Goal: Task Accomplishment & Management: Use online tool/utility

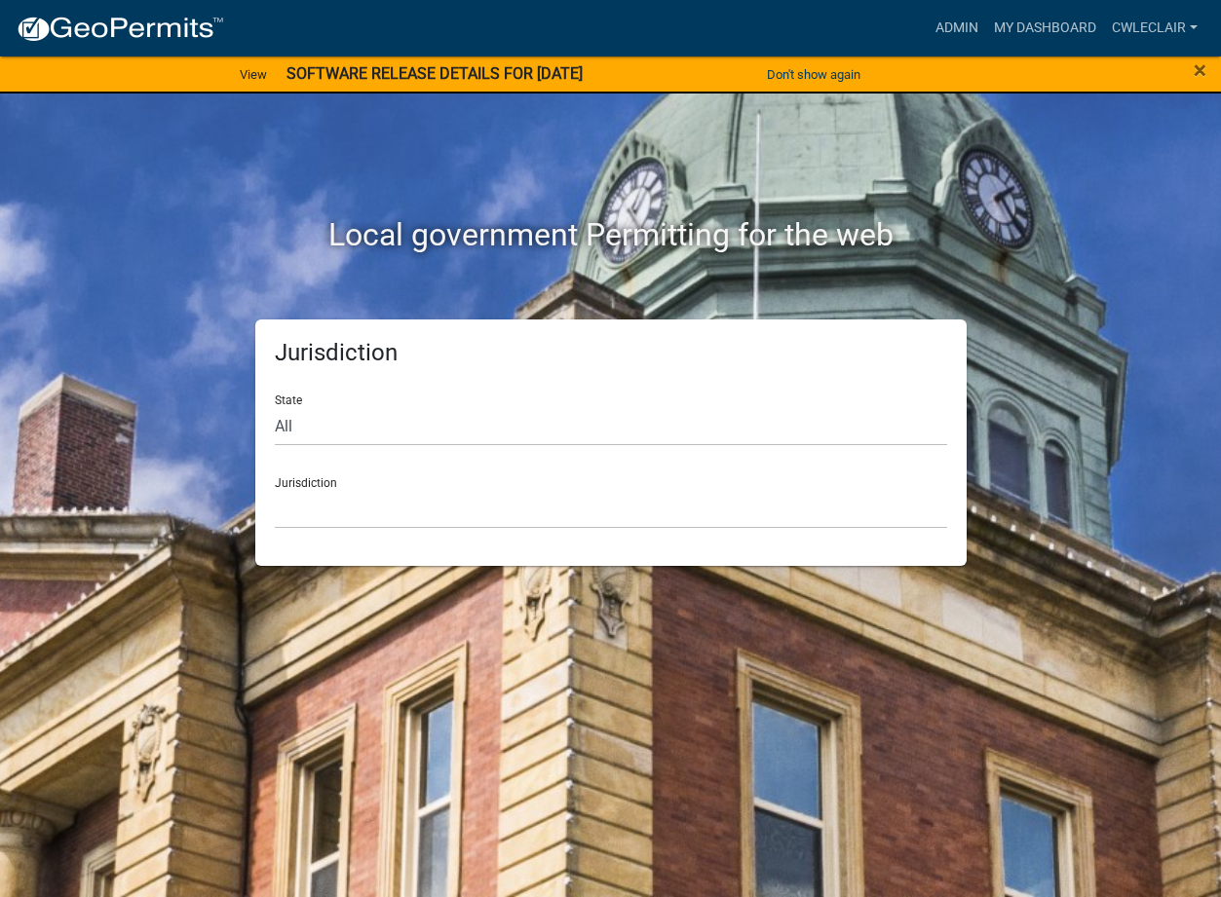
click at [1206, 69] on div "×" at bounding box center [1170, 75] width 101 height 41
click at [963, 25] on link "Admin" at bounding box center [957, 28] width 58 height 37
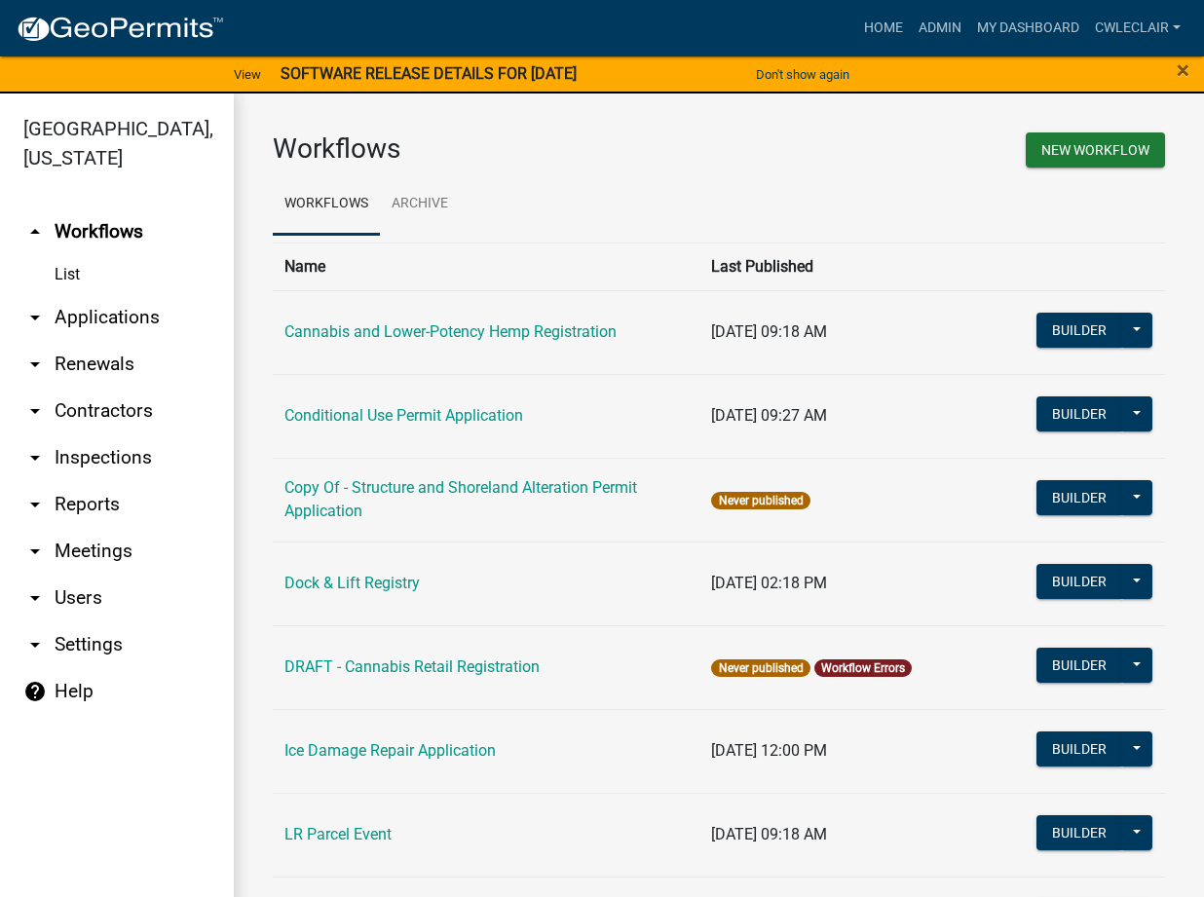
click at [44, 320] on icon "arrow_drop_down" at bounding box center [34, 317] width 23 height 23
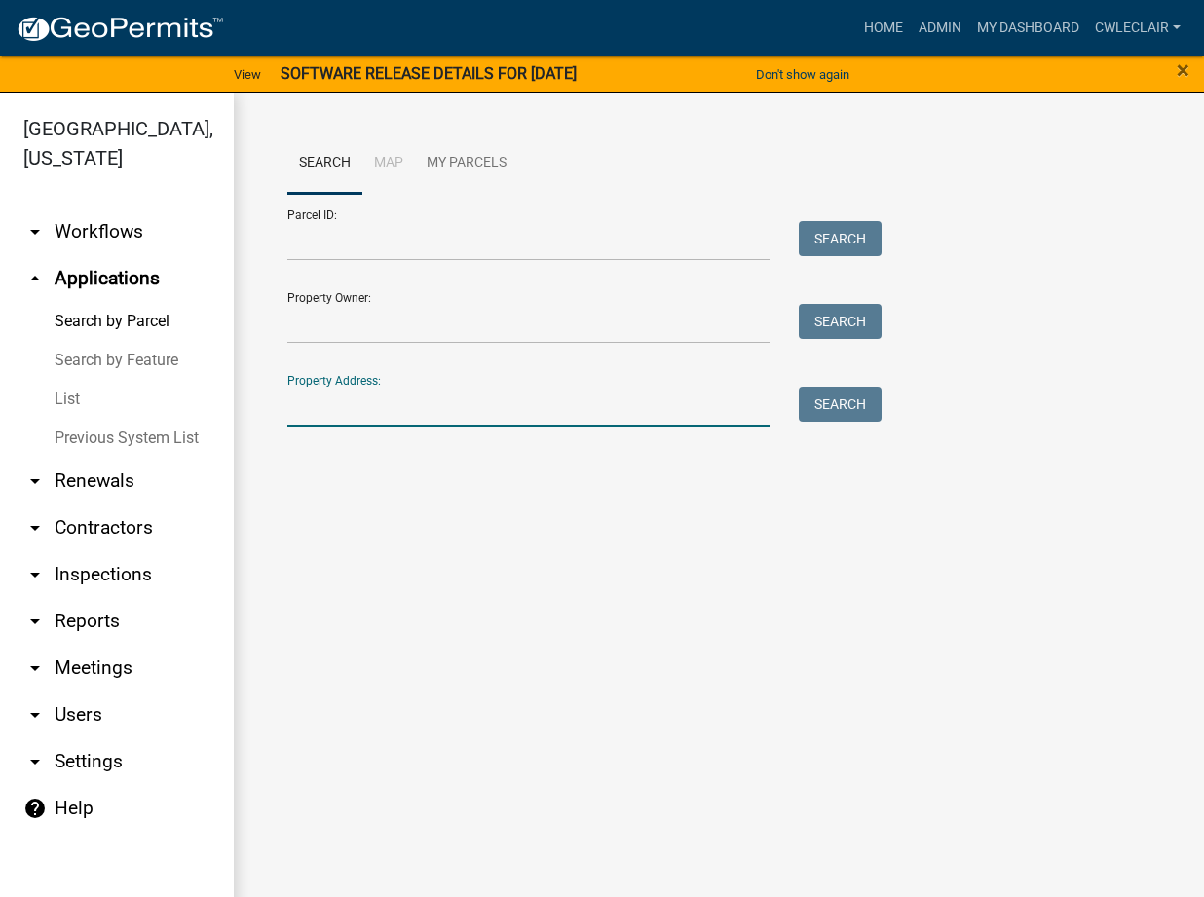
click at [340, 416] on input "Property Address:" at bounding box center [528, 407] width 482 height 40
type input "12094"
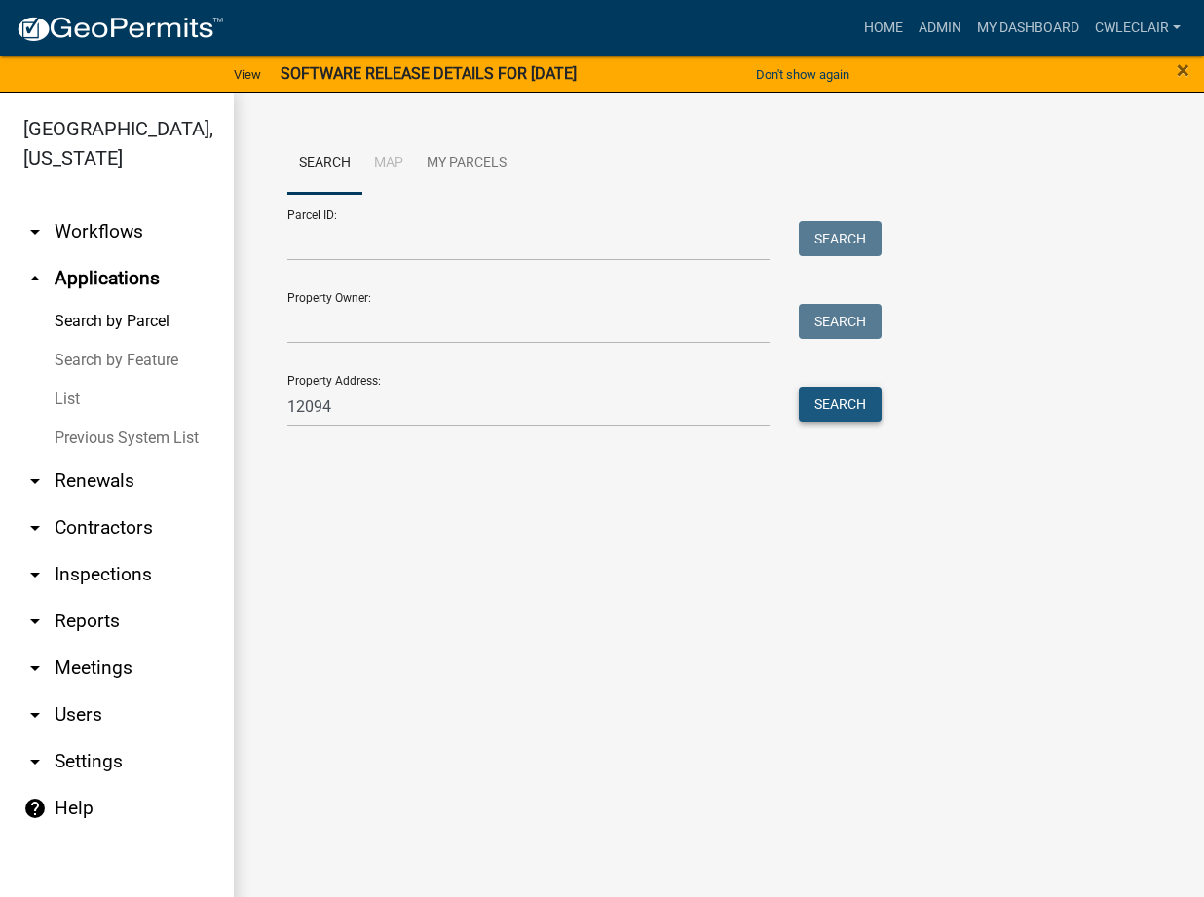
click at [860, 397] on button "Search" at bounding box center [840, 404] width 83 height 35
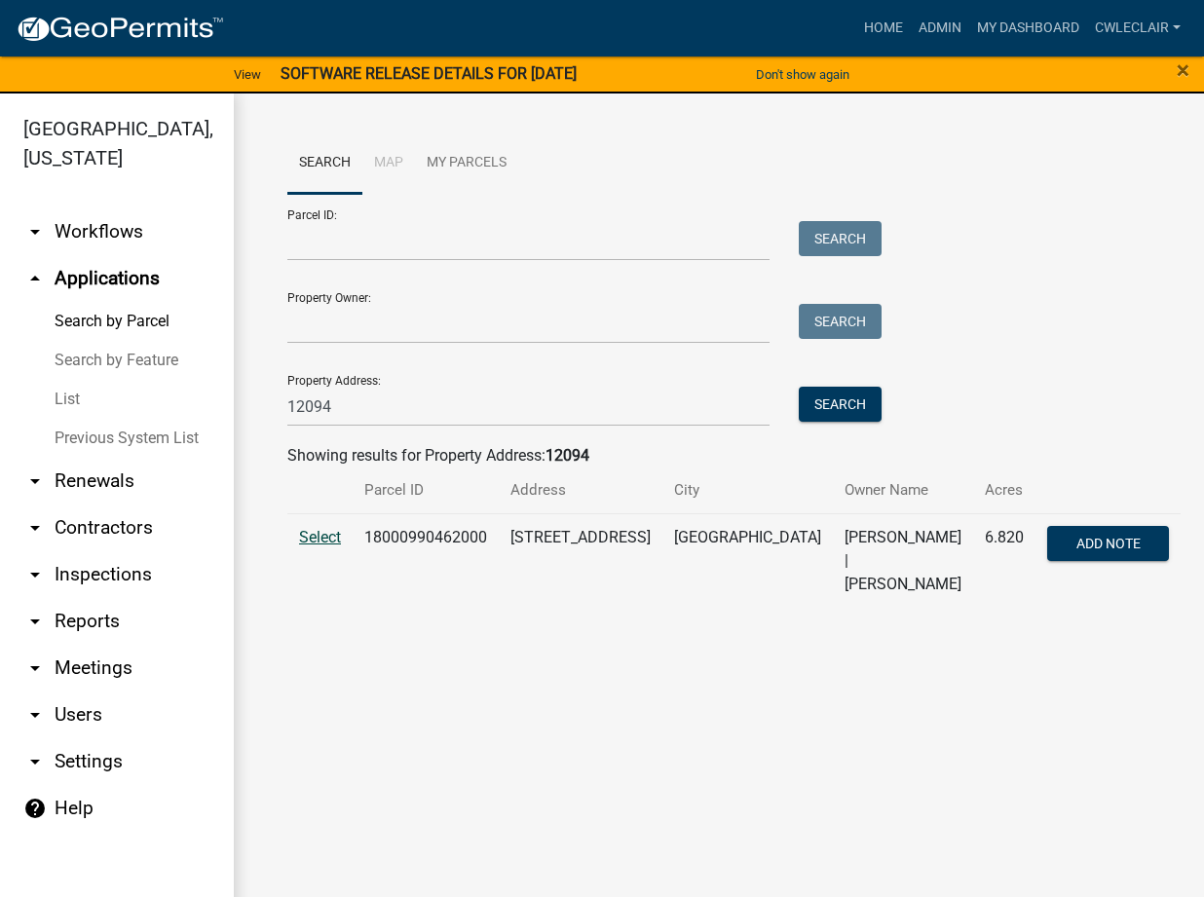
click at [308, 532] on span "Select" at bounding box center [320, 537] width 42 height 19
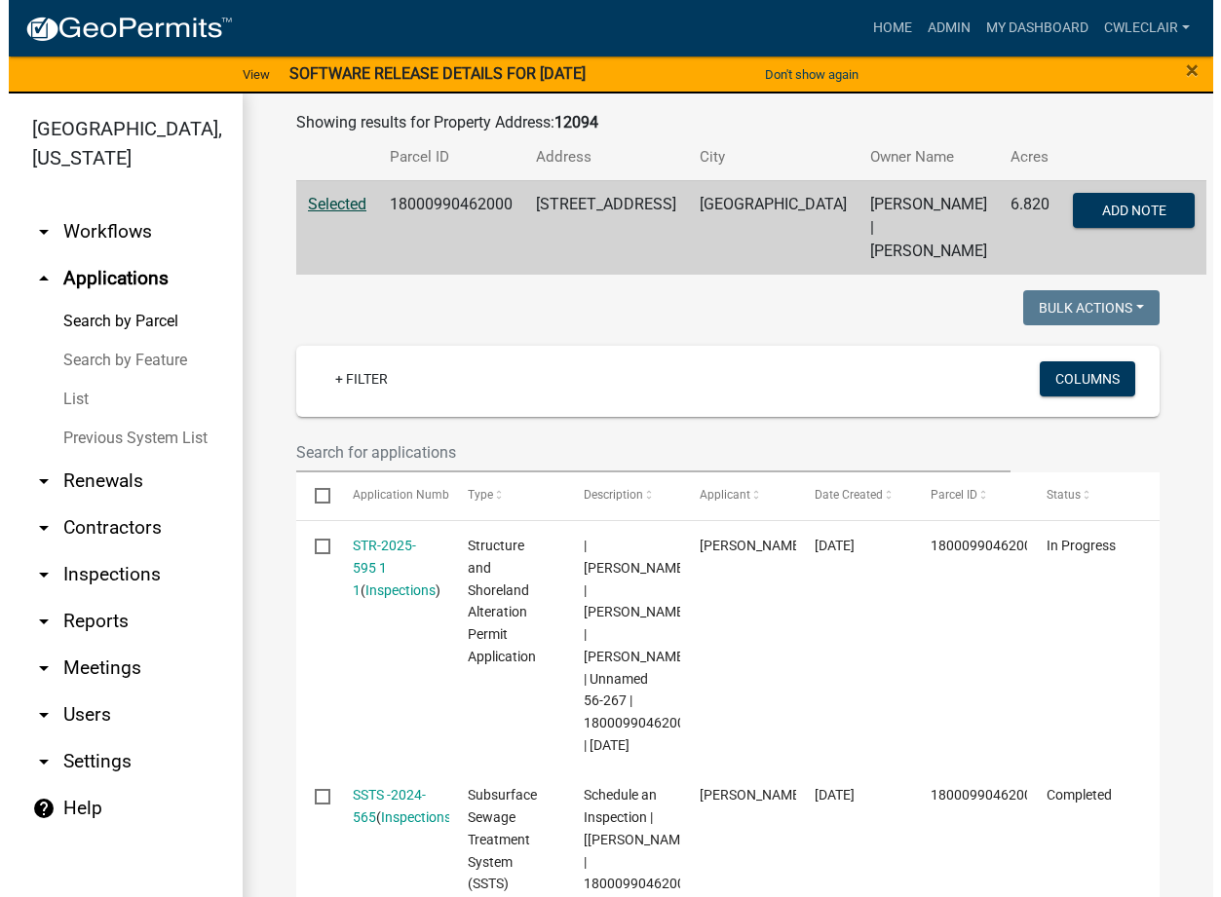
scroll to position [555, 0]
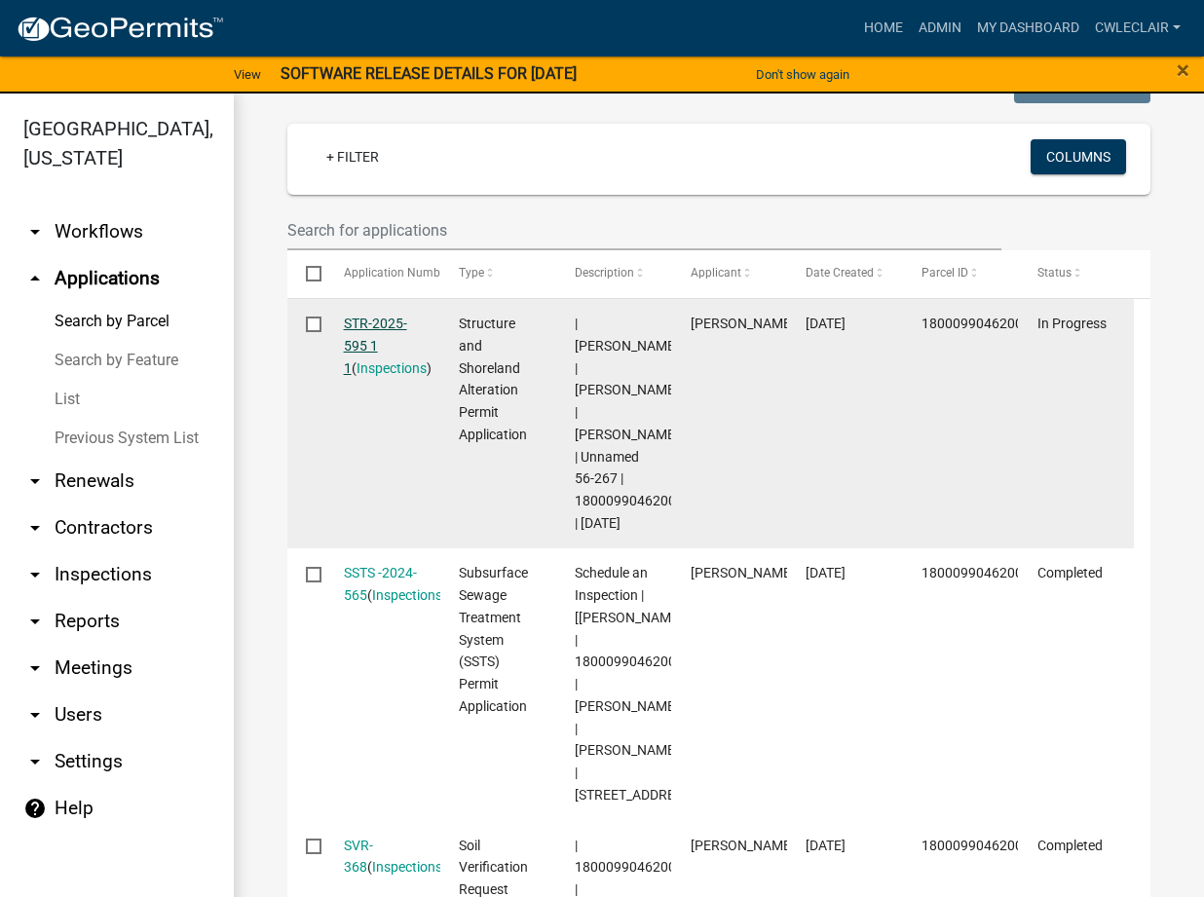
click at [388, 316] on link "STR-2025-595 1 1" at bounding box center [375, 346] width 63 height 60
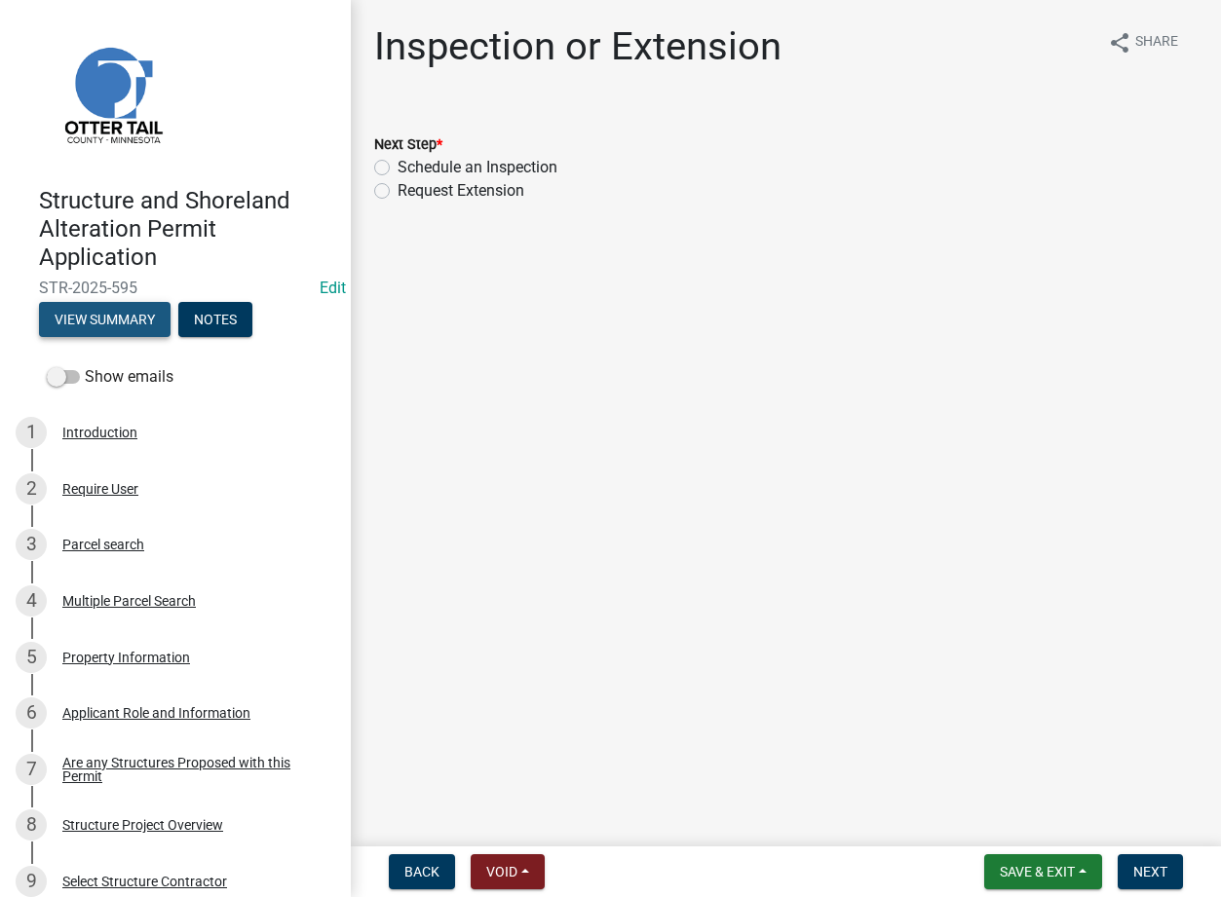
click at [103, 310] on button "View Summary" at bounding box center [105, 319] width 132 height 35
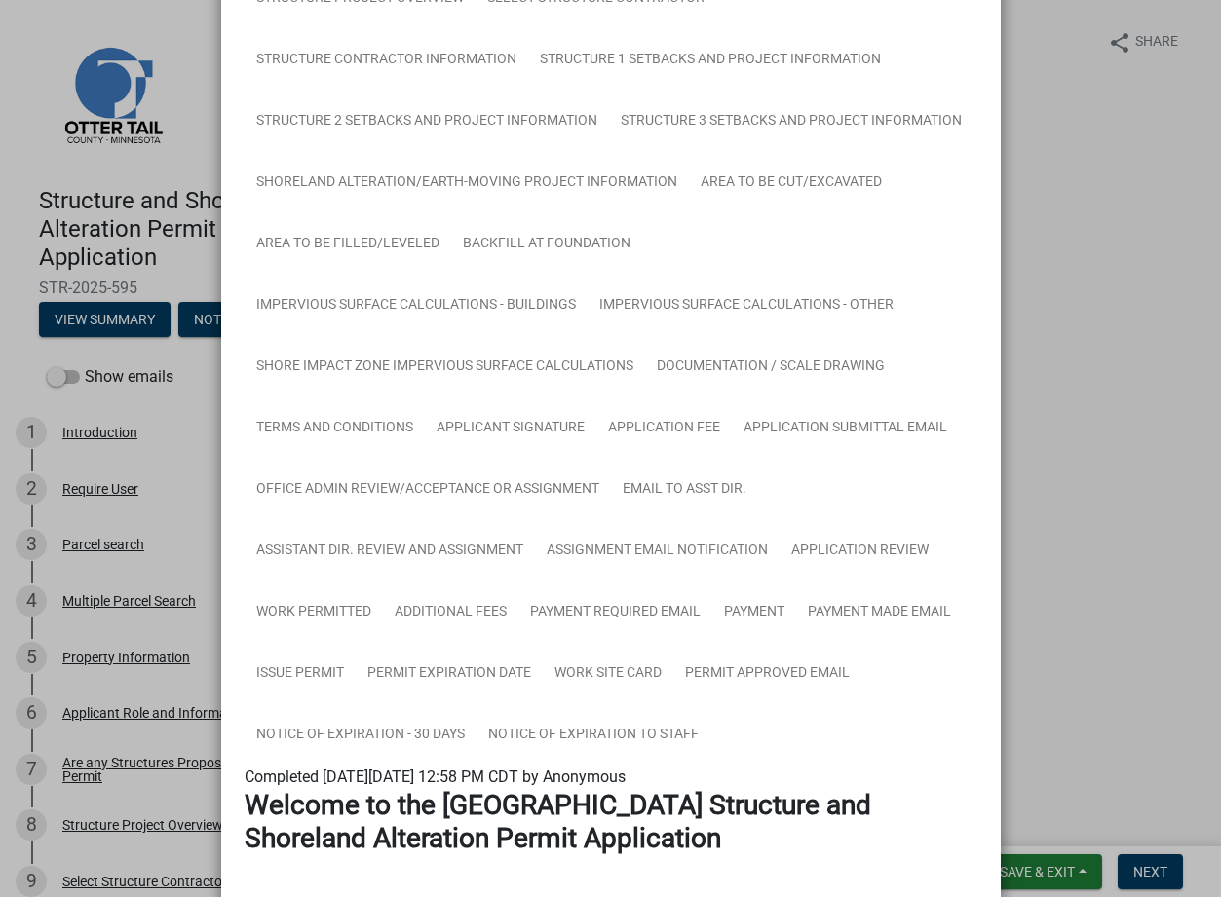
scroll to position [333, 0]
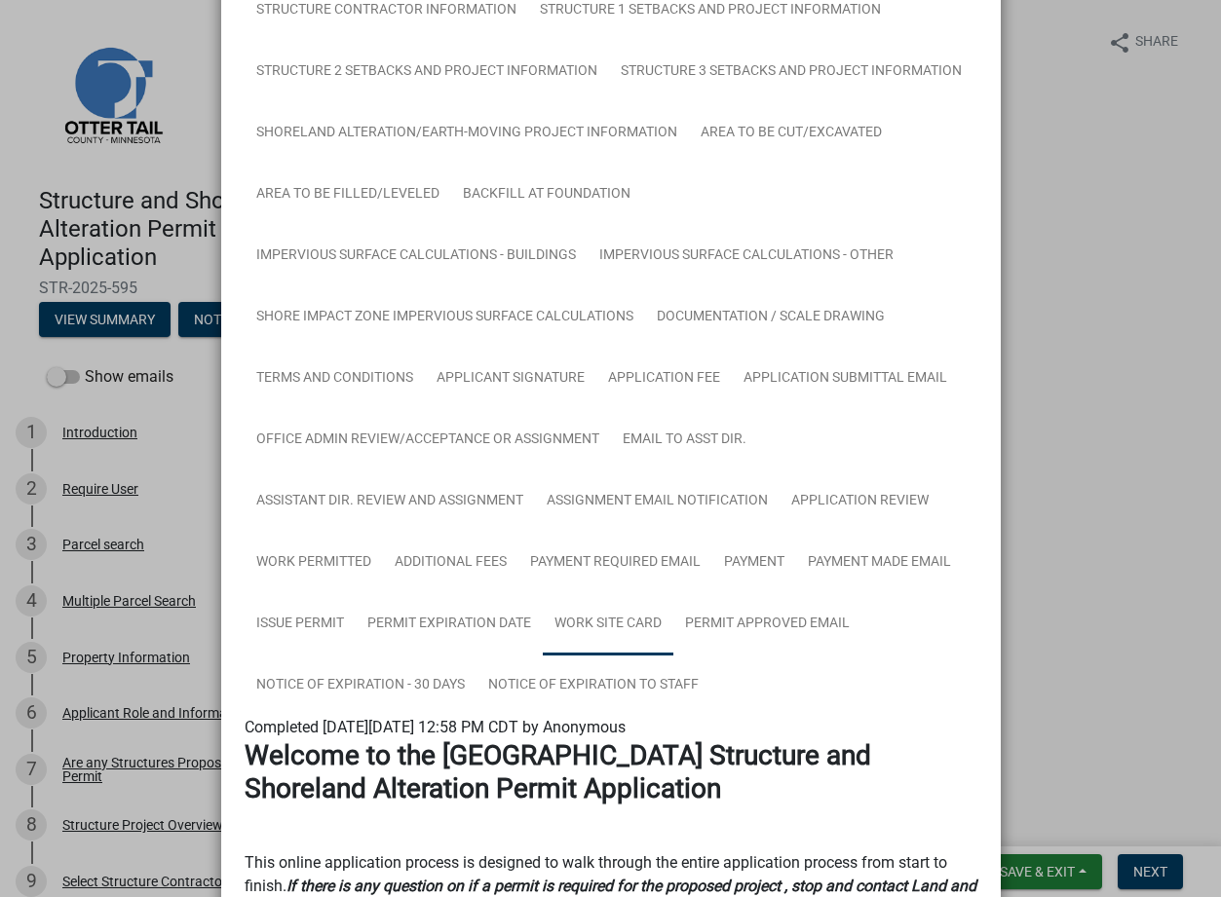
click at [601, 624] on link "Work Site Card" at bounding box center [608, 624] width 131 height 62
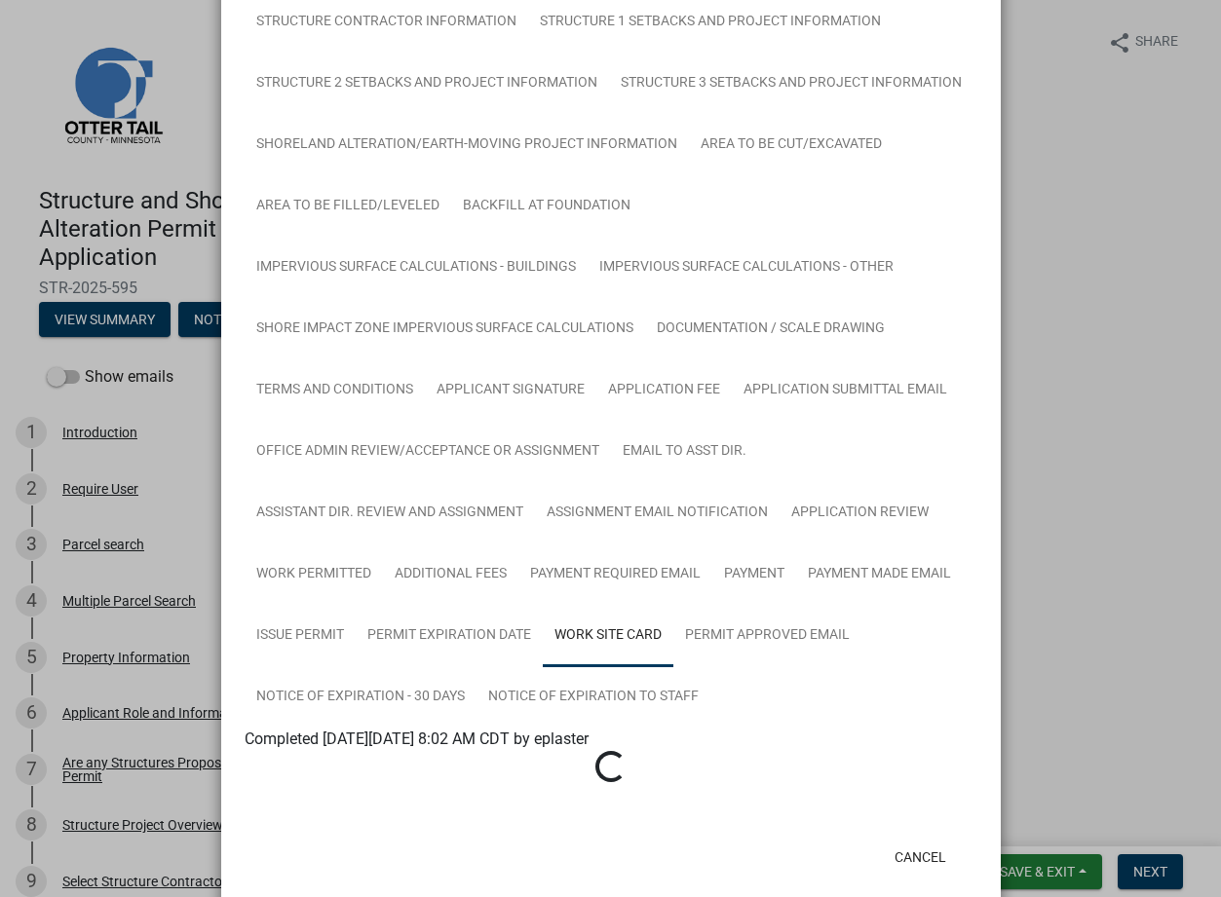
scroll to position [298, 0]
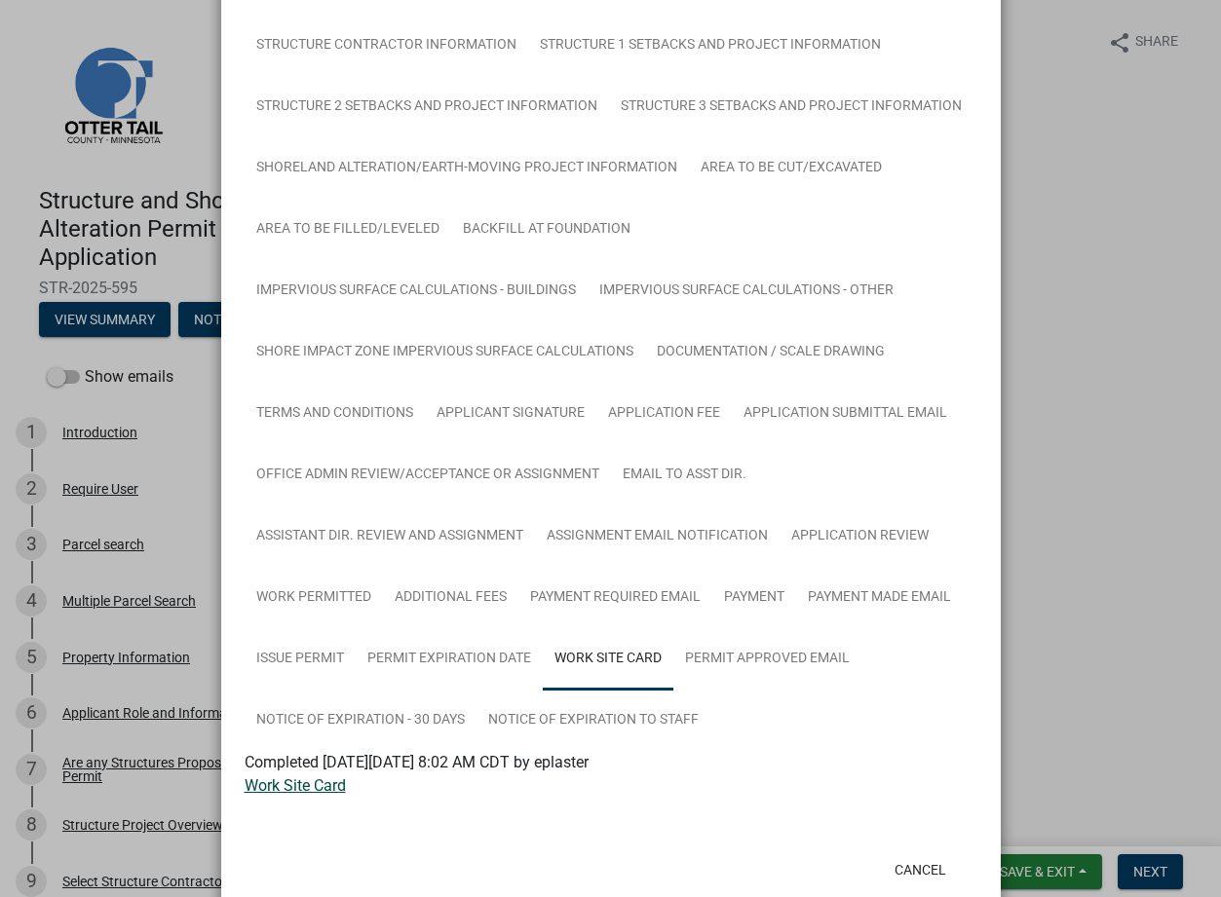
click at [259, 790] on link "Work Site Card" at bounding box center [295, 786] width 101 height 19
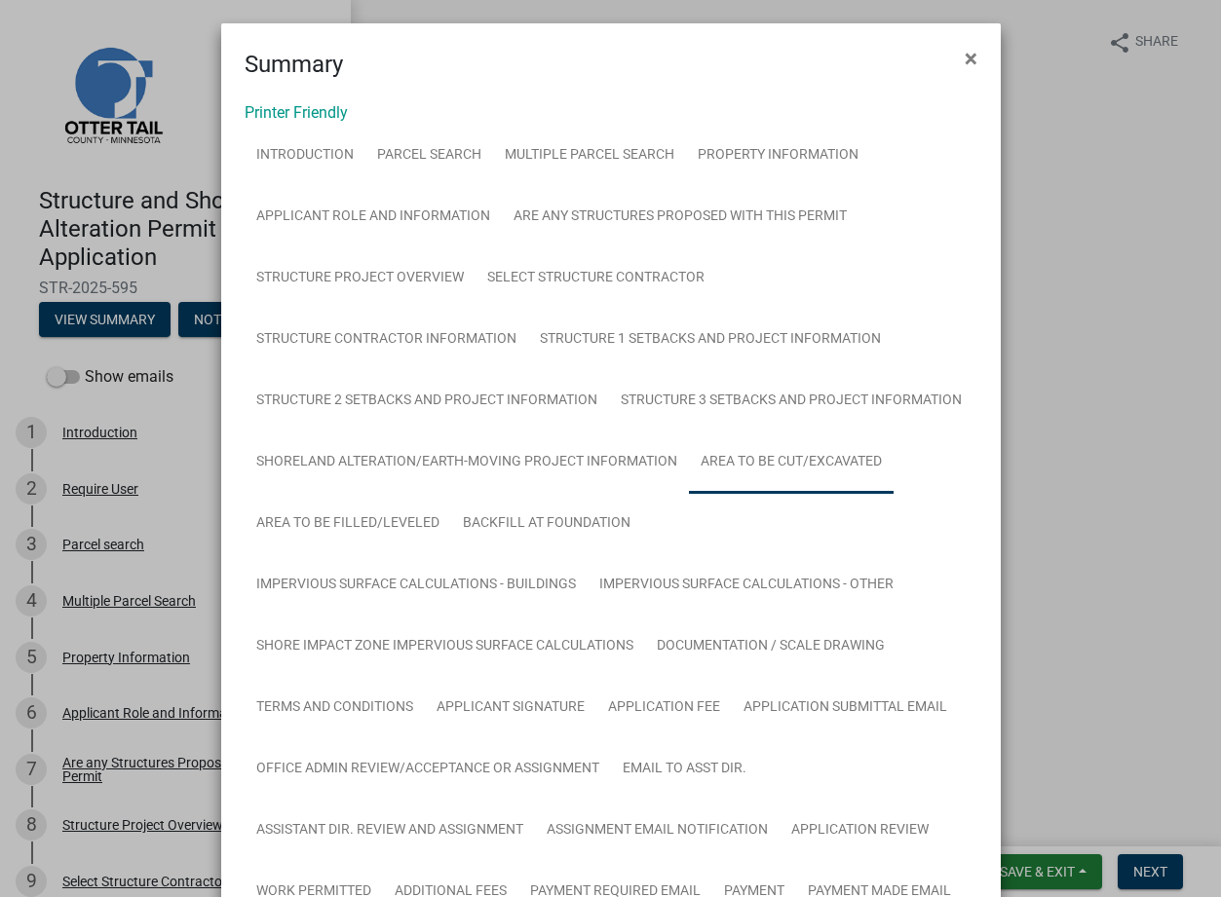
scroll to position [0, 0]
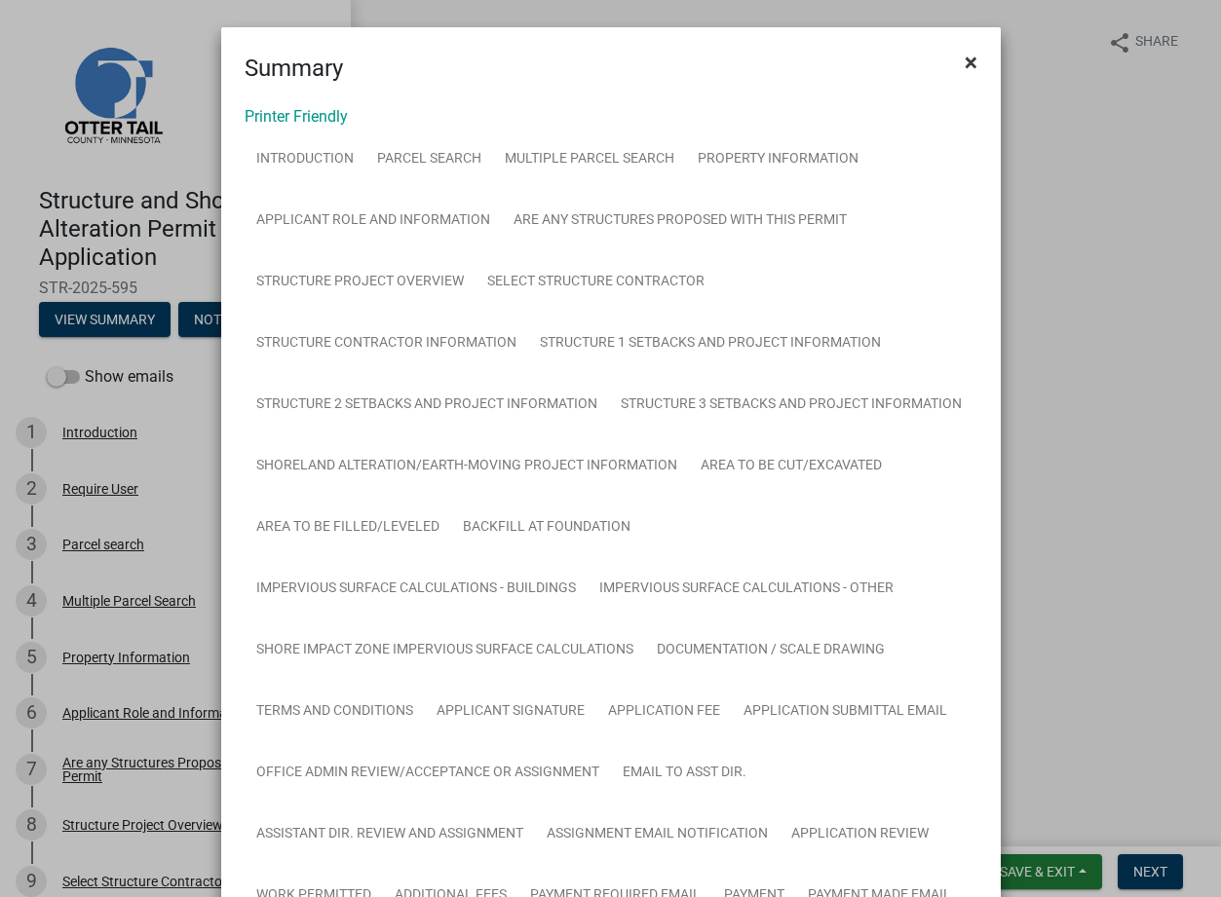
click at [965, 61] on span "×" at bounding box center [971, 62] width 13 height 27
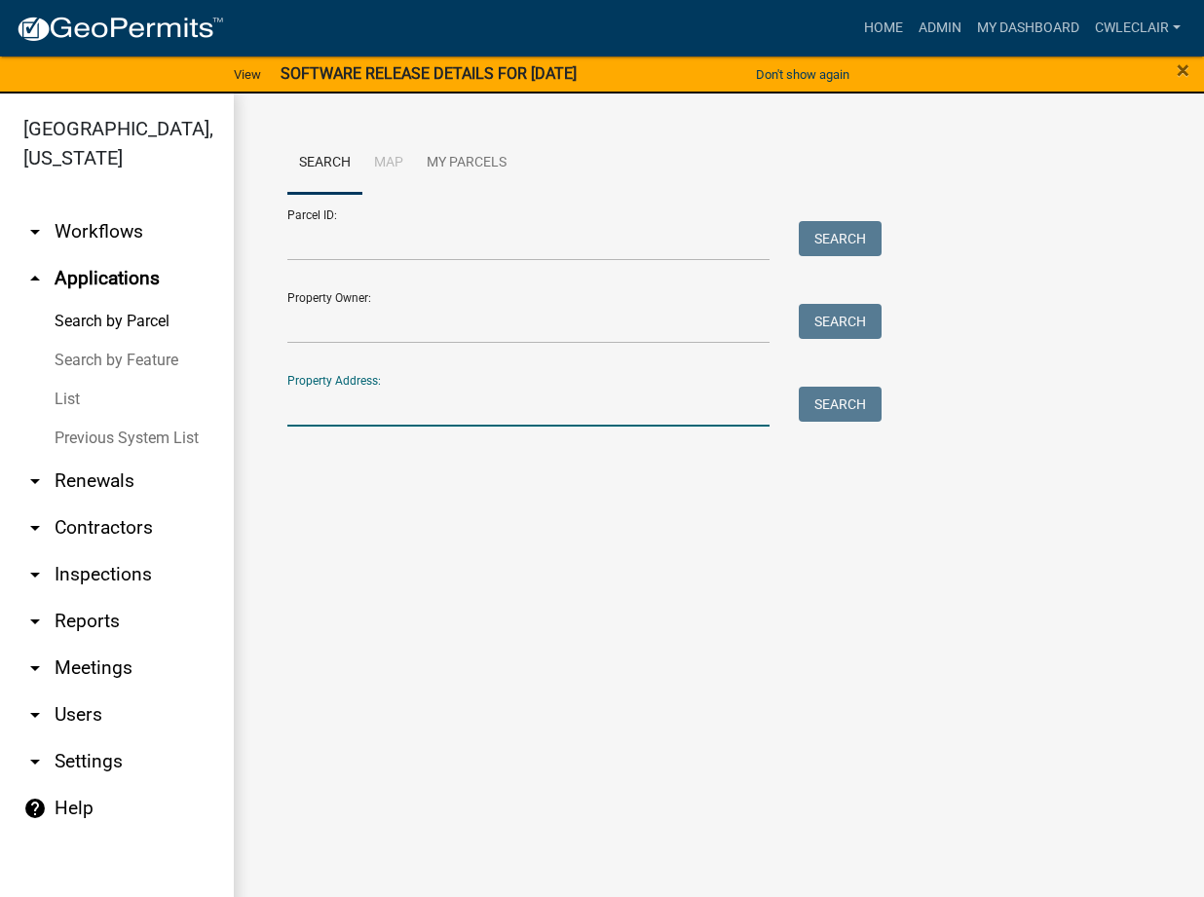
click at [322, 407] on input "Property Address:" at bounding box center [528, 407] width 482 height 40
